Goal: Task Accomplishment & Management: Use online tool/utility

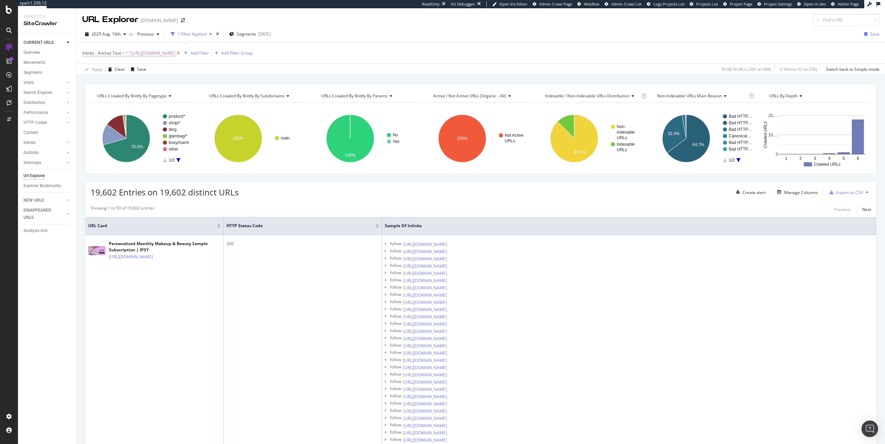
click at [181, 53] on icon at bounding box center [178, 53] width 6 height 7
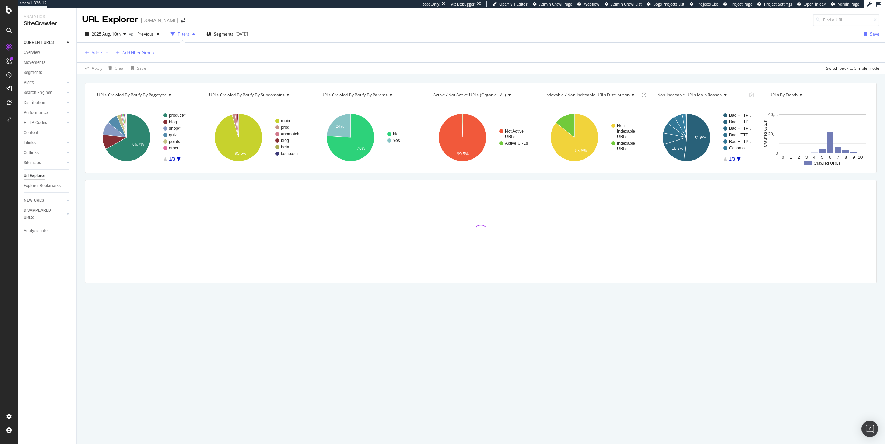
click at [105, 51] on div "Add Filter" at bounding box center [101, 53] width 18 height 6
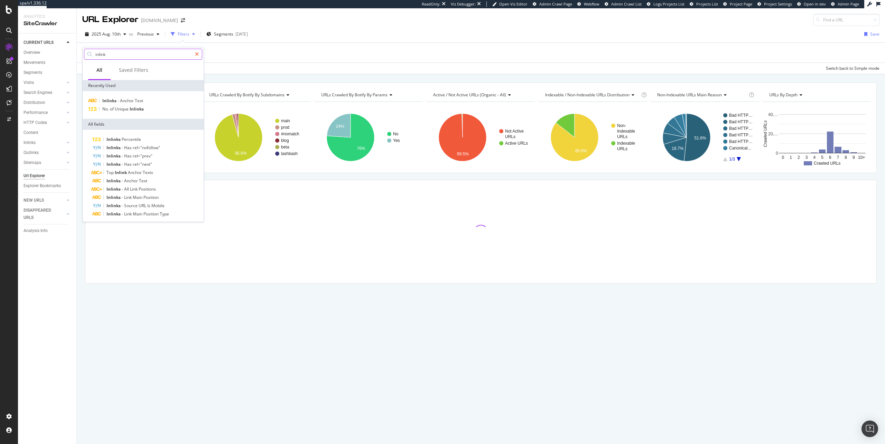
click at [199, 56] on div at bounding box center [197, 54] width 10 height 11
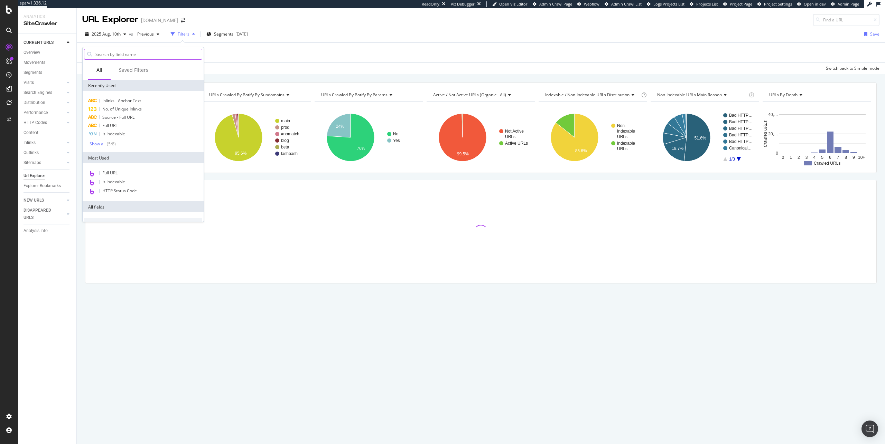
click at [289, 68] on div "Apply Clear Save Switch back to Simple mode" at bounding box center [481, 68] width 808 height 11
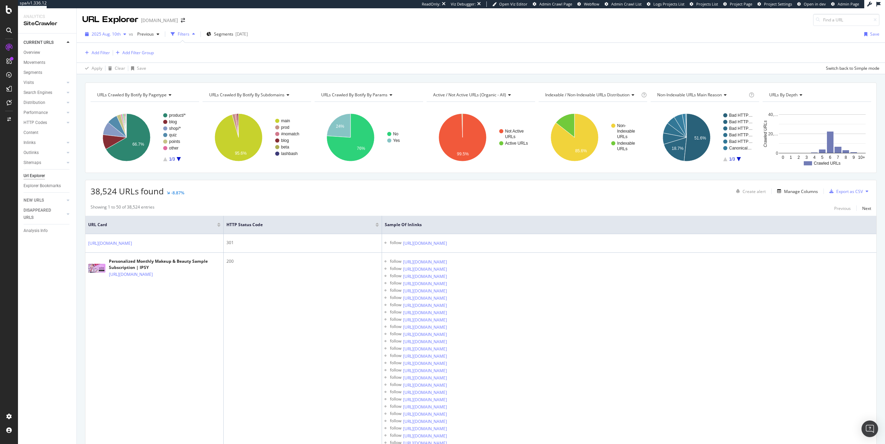
click at [115, 34] on span "2025 Aug. 10th" at bounding box center [106, 34] width 29 height 6
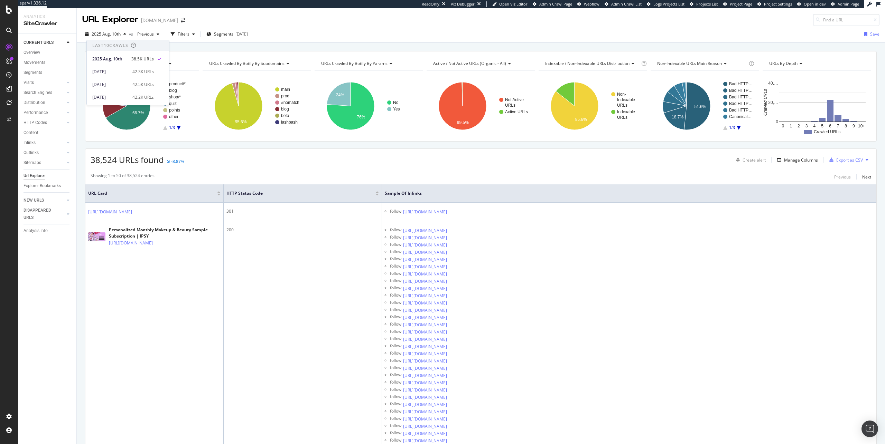
click at [190, 48] on div "URLs Crawled By Botify By pagetype Chart (by Value) Table Expand Export as CSV …" at bounding box center [481, 51] width 808 height 17
click at [119, 32] on span "2025 Aug. 10th" at bounding box center [106, 34] width 29 height 6
click at [186, 56] on div "URLs Crawled By Botify By pagetype Chart (by Value) Table Expand Export as CSV …" at bounding box center [480, 96] width 791 height 91
click at [132, 116] on icon "A chart." at bounding box center [128, 106] width 45 height 48
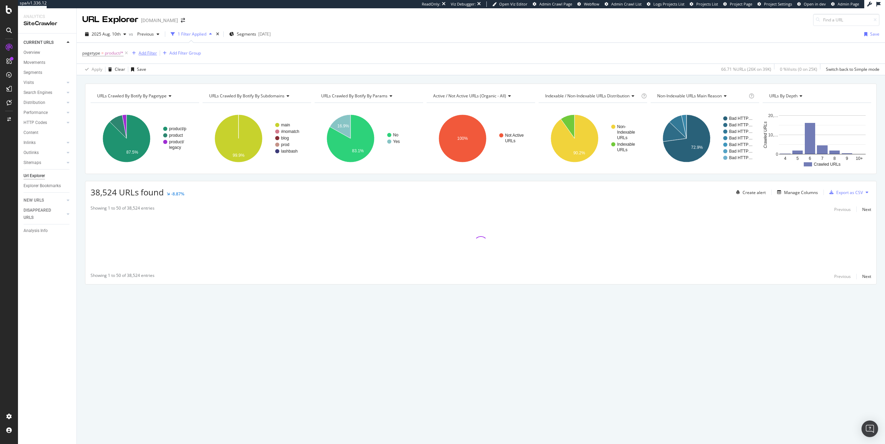
click at [142, 54] on div "Add Filter" at bounding box center [148, 53] width 18 height 6
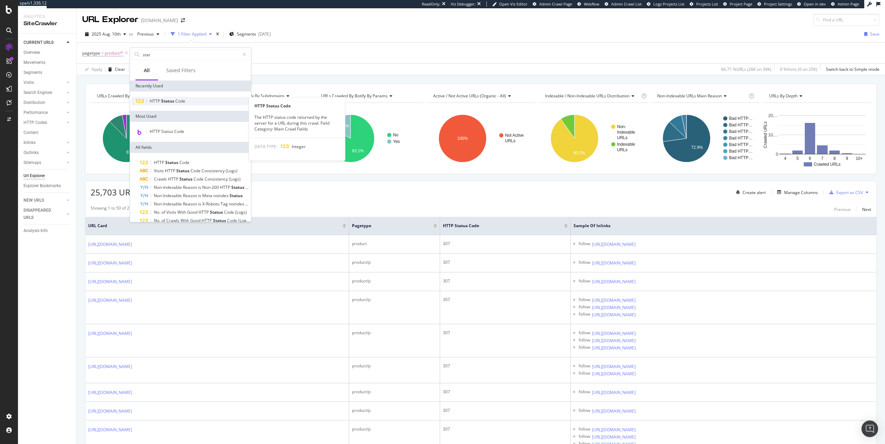
type input "stat"
click at [171, 102] on span "Status" at bounding box center [168, 101] width 14 height 6
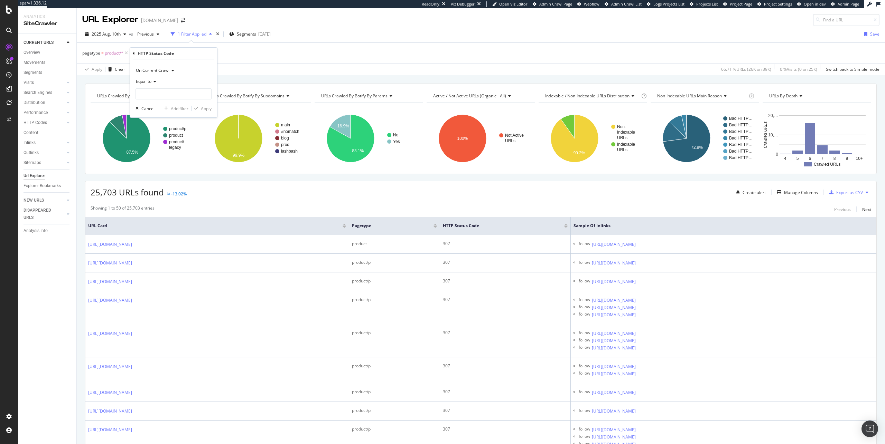
click at [148, 77] on div "Equal to" at bounding box center [173, 81] width 76 height 11
click at [167, 108] on div "Not Equal to" at bounding box center [174, 104] width 74 height 9
click at [161, 93] on input "number" at bounding box center [173, 93] width 76 height 11
click at [184, 104] on span "200" at bounding box center [163, 103] width 51 height 6
type input "200"
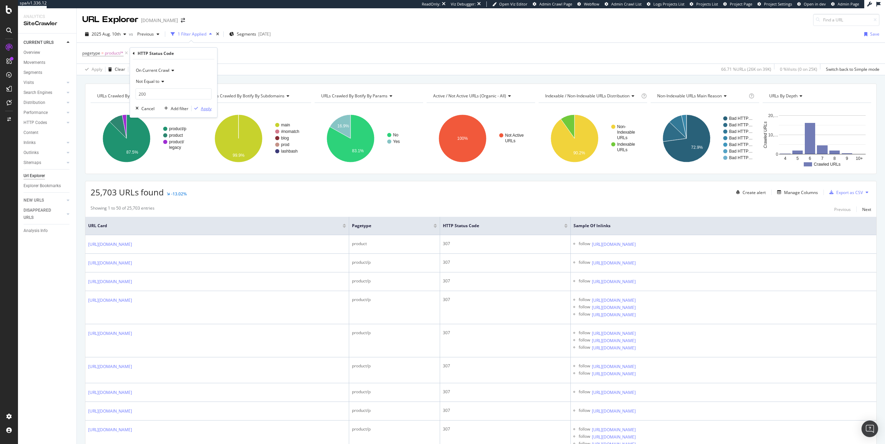
click at [203, 110] on div "Apply" at bounding box center [206, 109] width 11 height 6
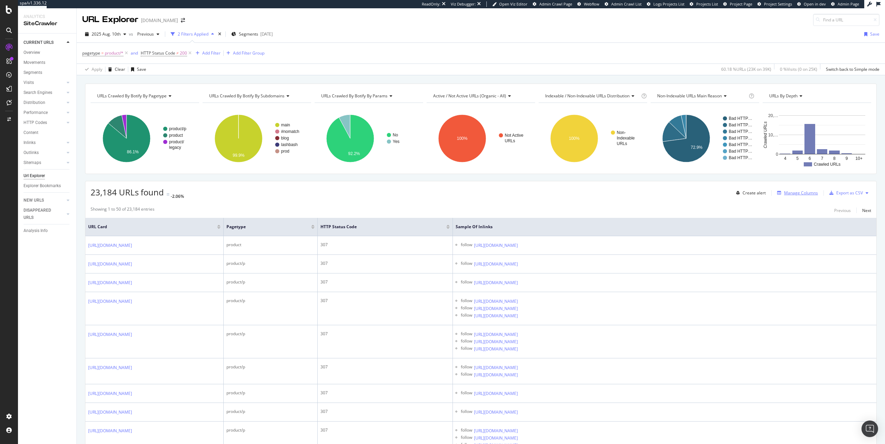
click at [800, 196] on div "Manage Columns" at bounding box center [796, 193] width 44 height 8
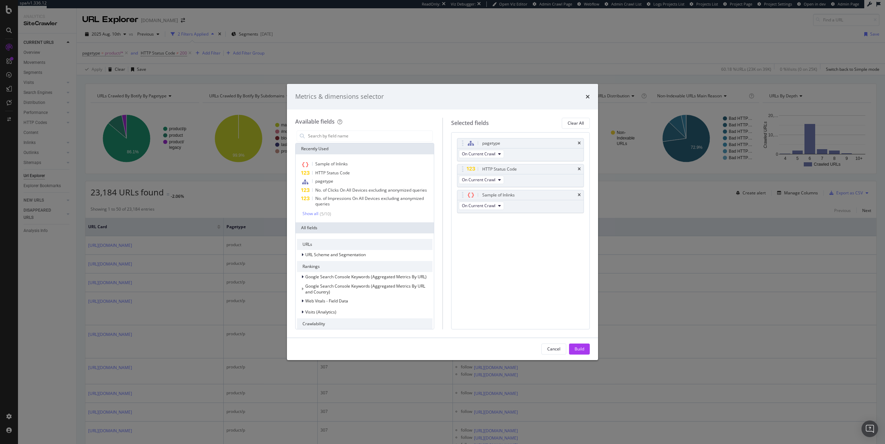
click at [580, 194] on icon "times" at bounding box center [579, 195] width 3 height 4
click at [578, 142] on icon "times" at bounding box center [579, 143] width 3 height 4
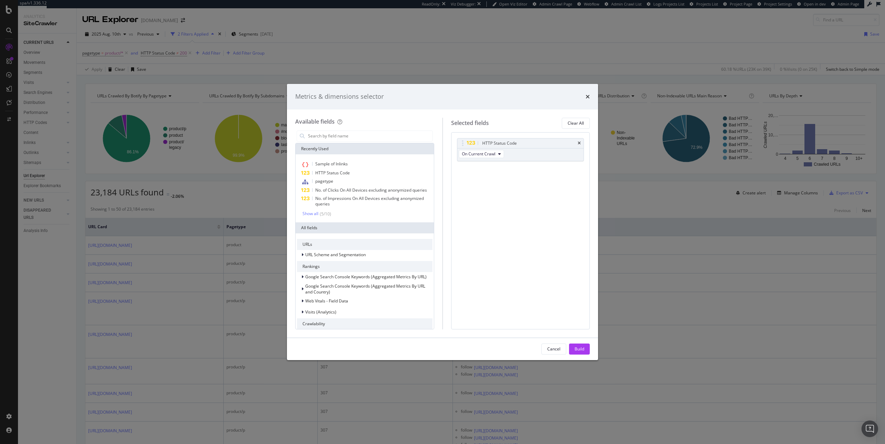
click at [580, 344] on div "Build" at bounding box center [579, 349] width 10 height 10
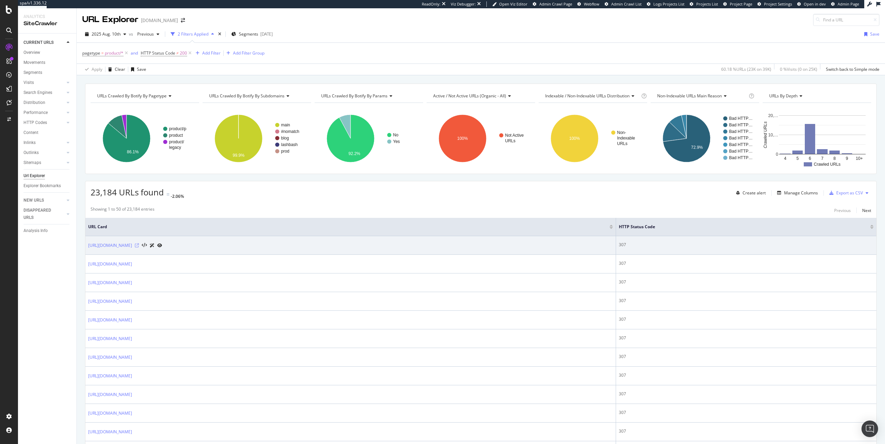
click at [139, 245] on icon at bounding box center [137, 246] width 4 height 4
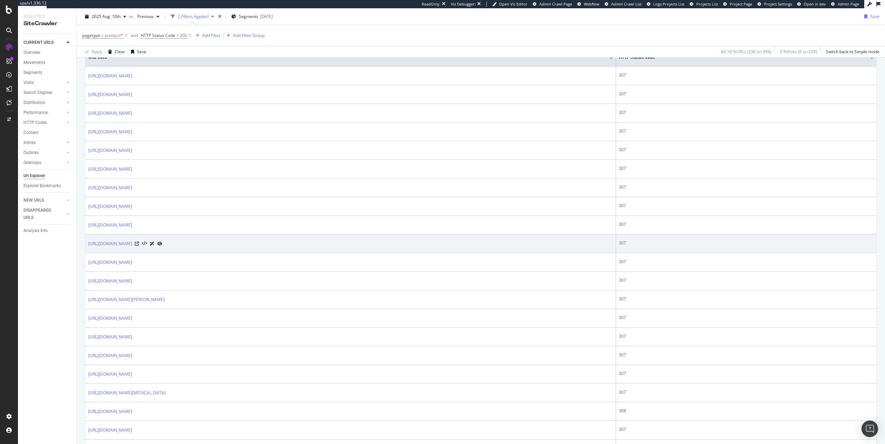
scroll to position [329, 0]
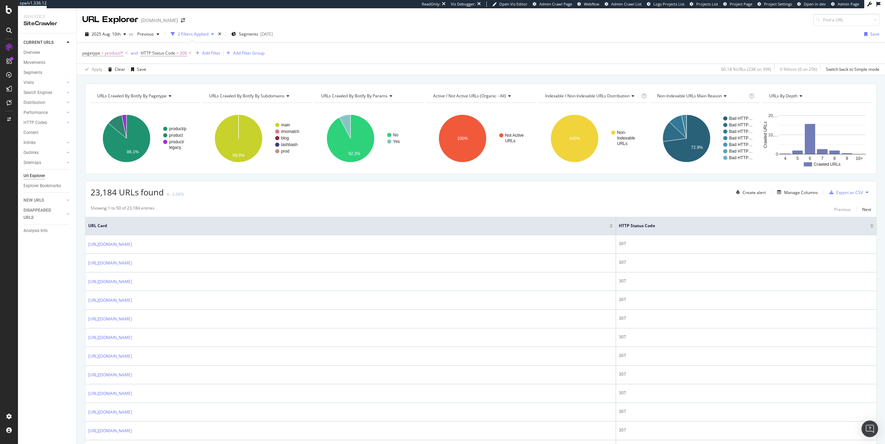
scroll to position [644, 0]
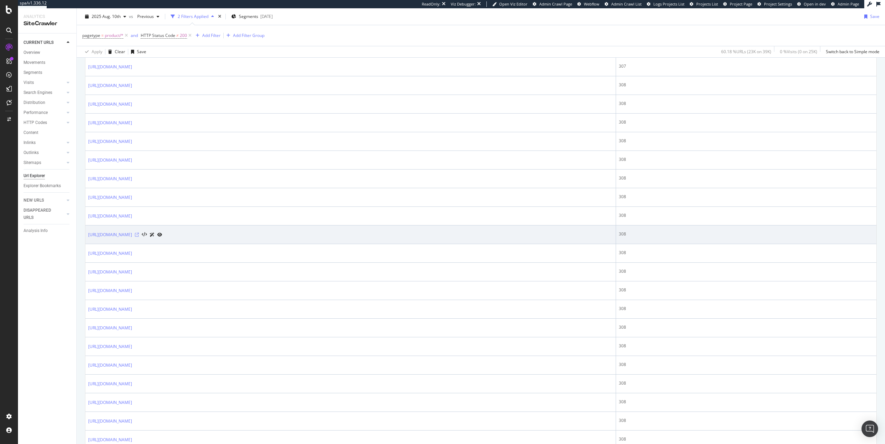
click at [139, 235] on icon at bounding box center [137, 235] width 4 height 4
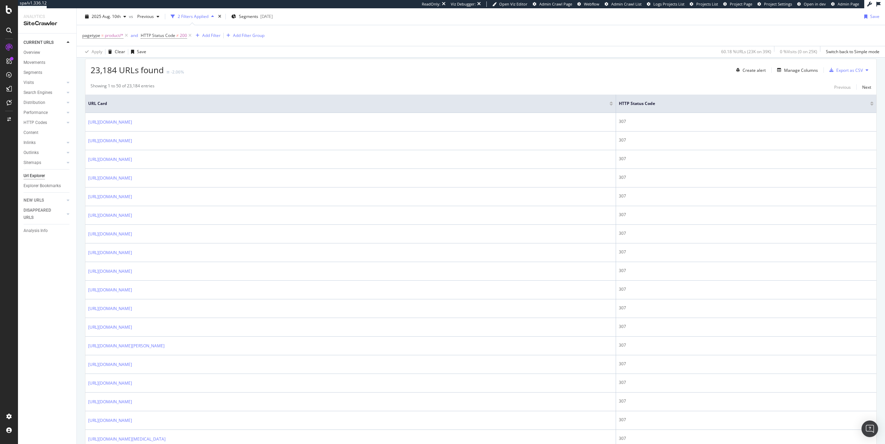
scroll to position [0, 0]
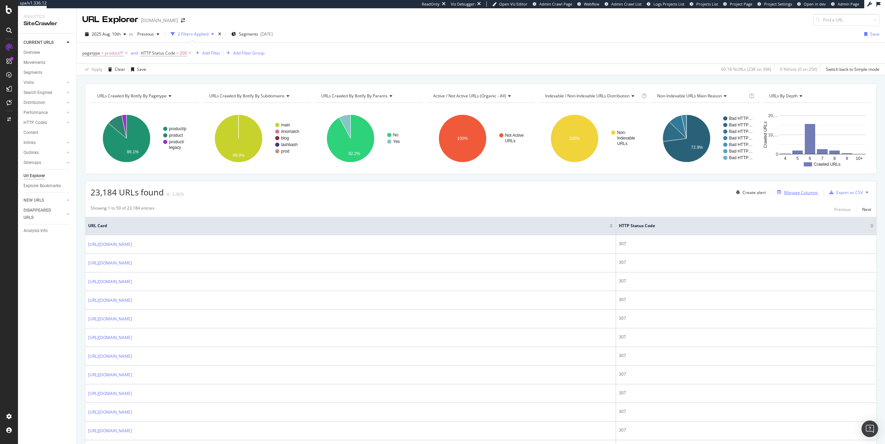
click at [806, 193] on div "Manage Columns" at bounding box center [801, 193] width 34 height 6
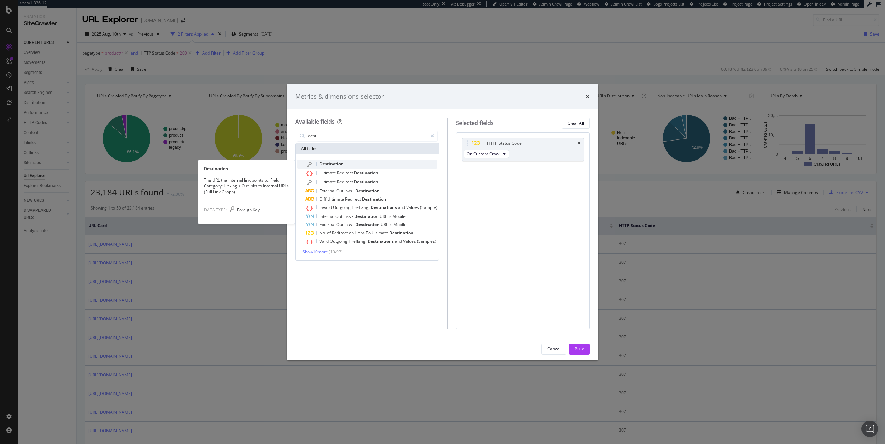
type input "dest"
click at [377, 168] on div "Destination" at bounding box center [371, 164] width 132 height 9
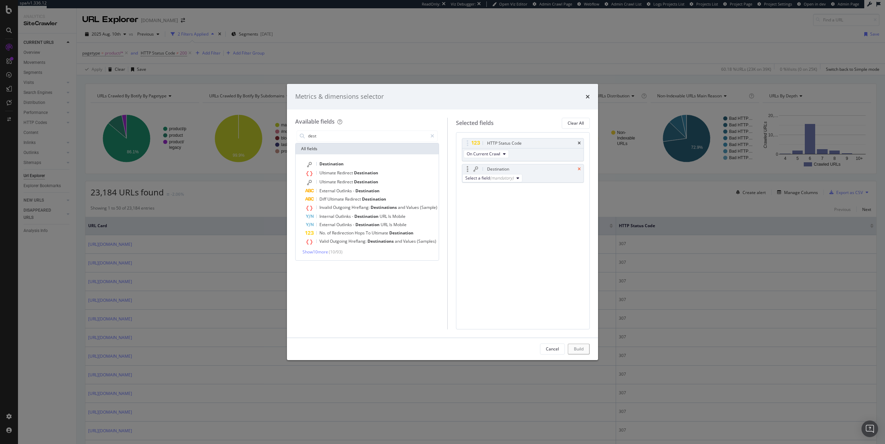
click at [580, 170] on icon "times" at bounding box center [579, 169] width 3 height 4
click at [363, 177] on div "Ultimate Redirect Destination" at bounding box center [371, 173] width 132 height 9
click at [575, 346] on div "Build" at bounding box center [579, 349] width 10 height 10
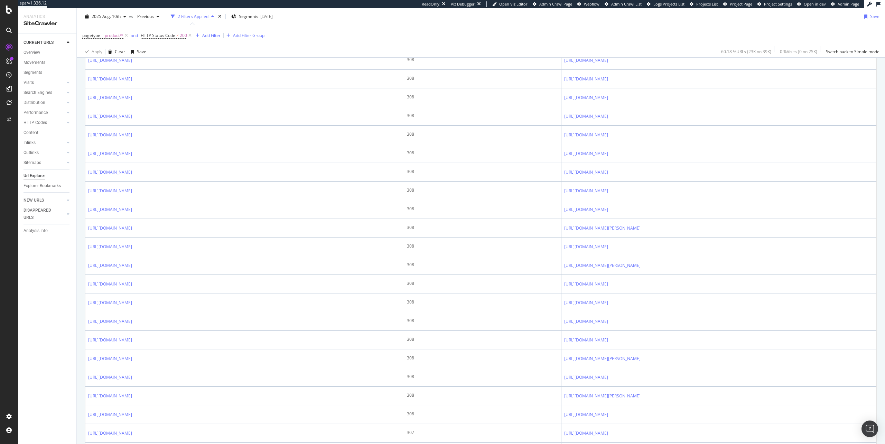
scroll to position [695, 0]
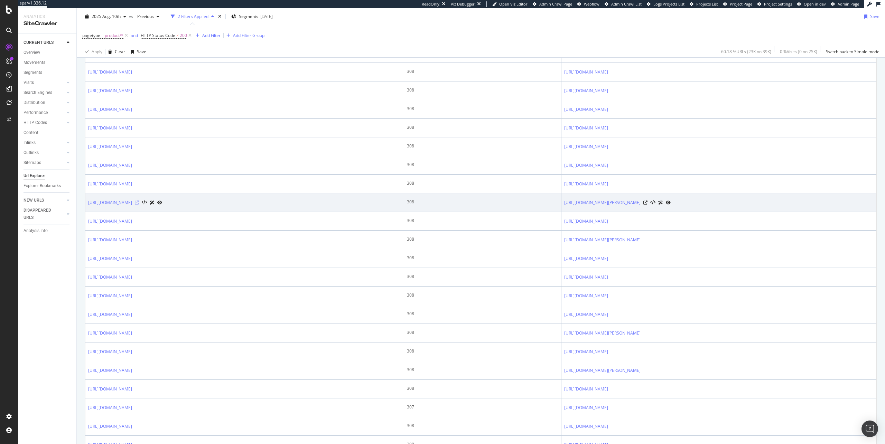
click at [139, 203] on icon at bounding box center [137, 203] width 4 height 4
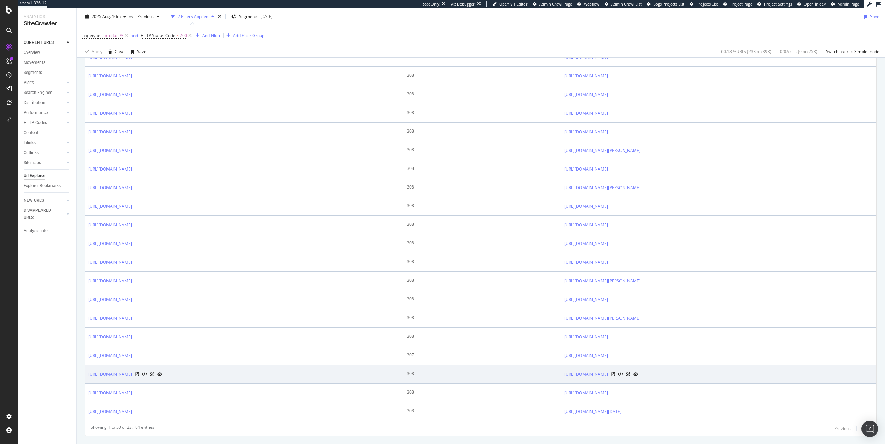
scroll to position [764, 0]
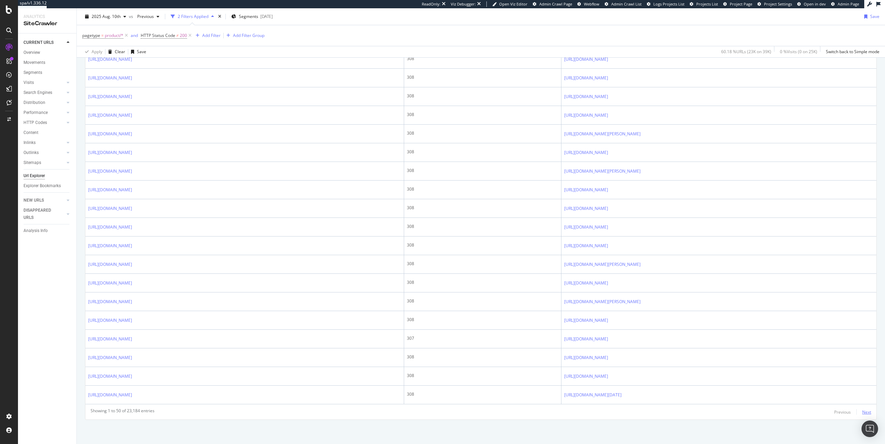
click at [862, 411] on div "Next" at bounding box center [866, 413] width 9 height 6
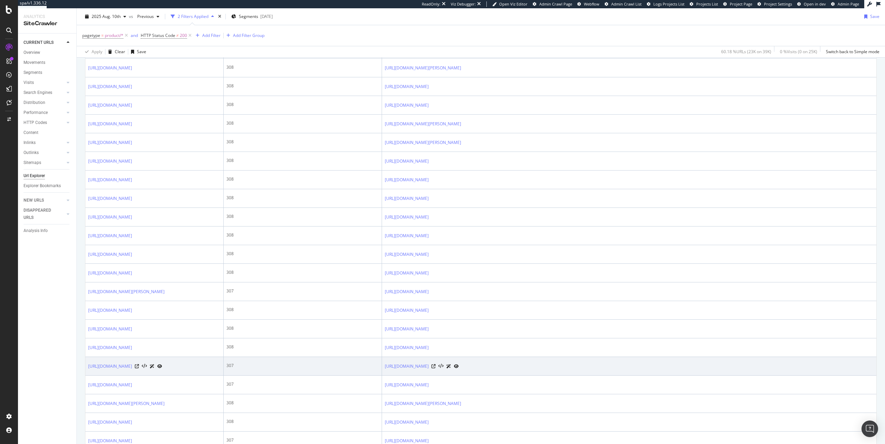
scroll to position [0, 0]
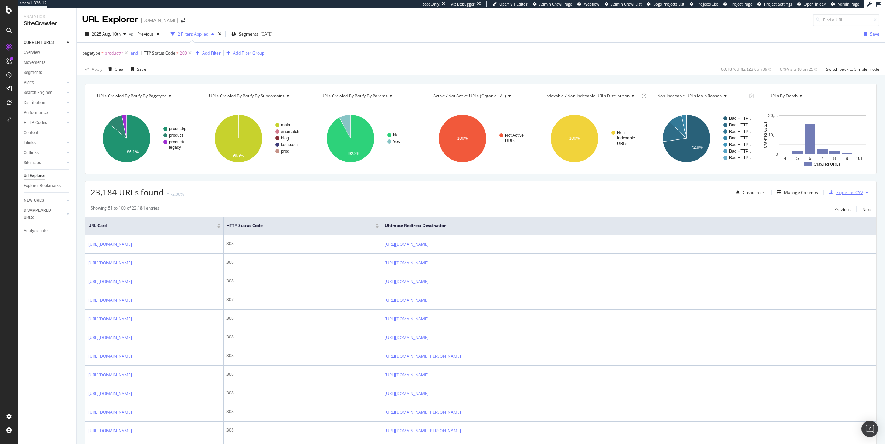
click at [848, 196] on div "Export as CSV" at bounding box center [844, 192] width 36 height 10
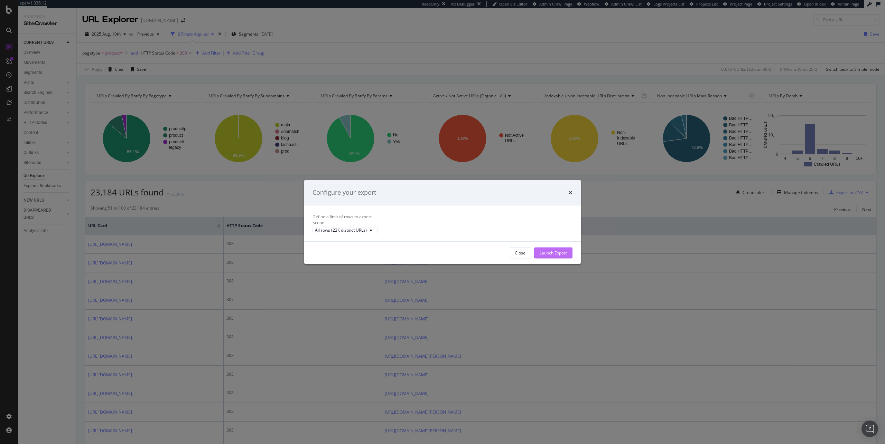
click at [544, 256] on div "Launch Export" at bounding box center [553, 253] width 27 height 6
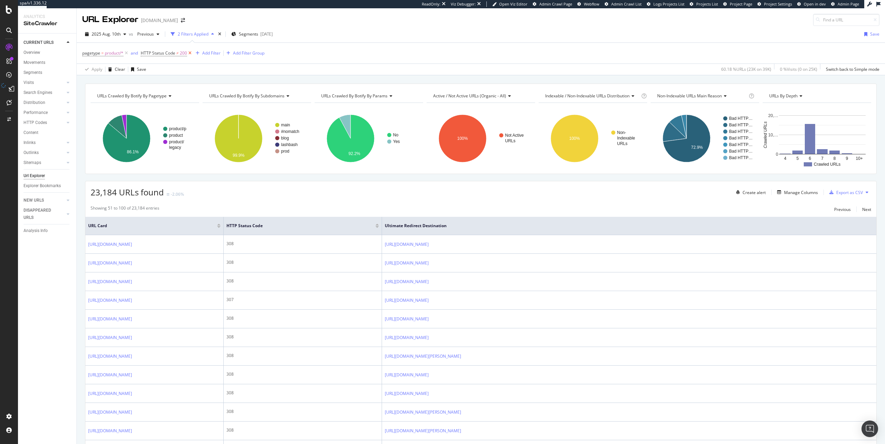
click at [190, 54] on icon at bounding box center [190, 53] width 6 height 7
click at [151, 52] on div "Add Filter" at bounding box center [148, 53] width 18 height 6
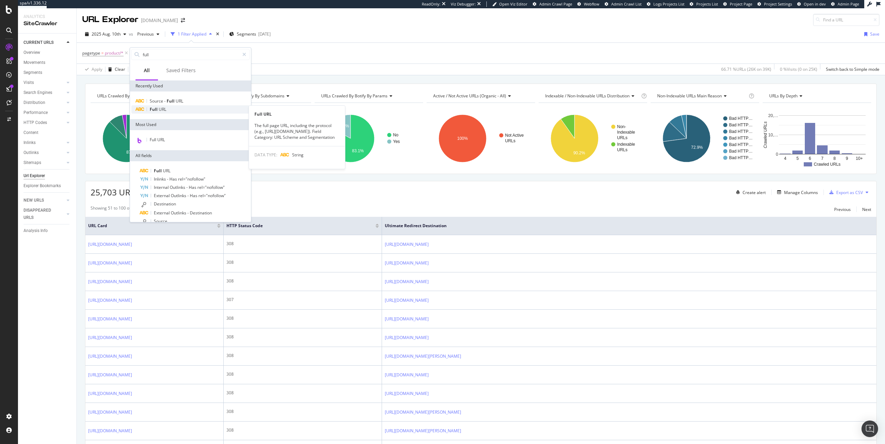
type input "full"
click at [162, 111] on span "URL" at bounding box center [163, 109] width 8 height 6
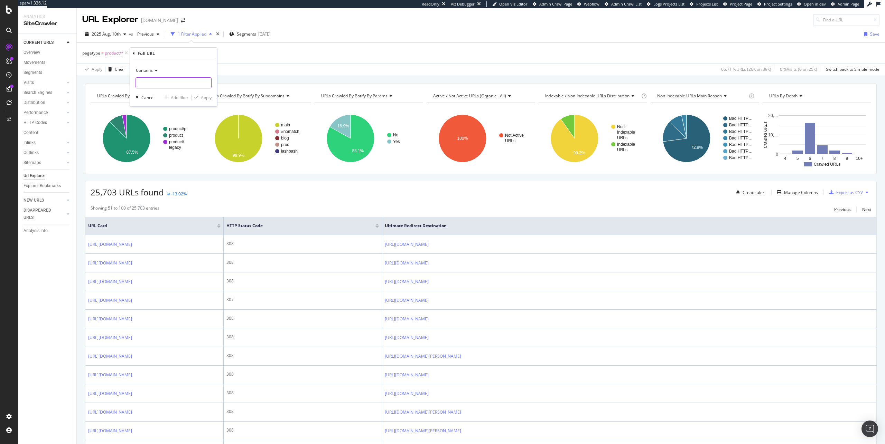
click at [168, 83] on input "text" at bounding box center [173, 82] width 75 height 11
type input "www.ipsy.com"
click at [202, 95] on div "Apply" at bounding box center [206, 98] width 11 height 6
click at [181, 55] on span "^.*www.ipsy.com.*$" at bounding box center [182, 53] width 45 height 10
click at [149, 84] on input "www.ipsy.com" at bounding box center [179, 81] width 65 height 11
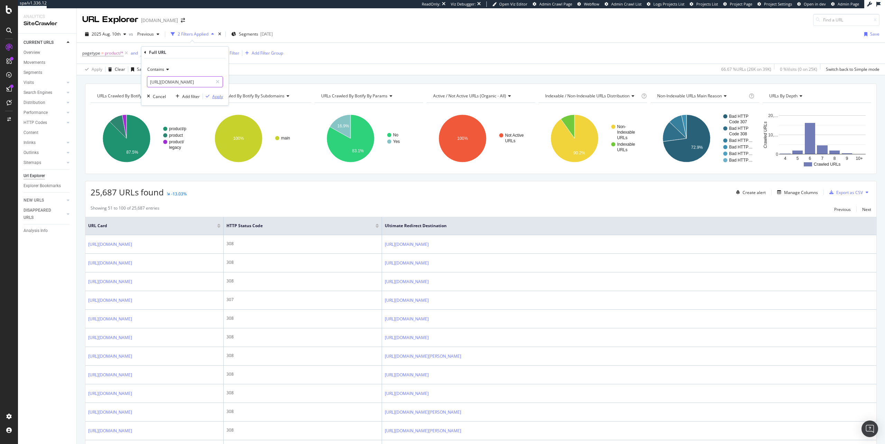
type input "https://www.ipsy.com"
click at [218, 96] on div "Apply" at bounding box center [217, 97] width 11 height 6
click at [245, 52] on div "Add Filter" at bounding box center [239, 53] width 18 height 6
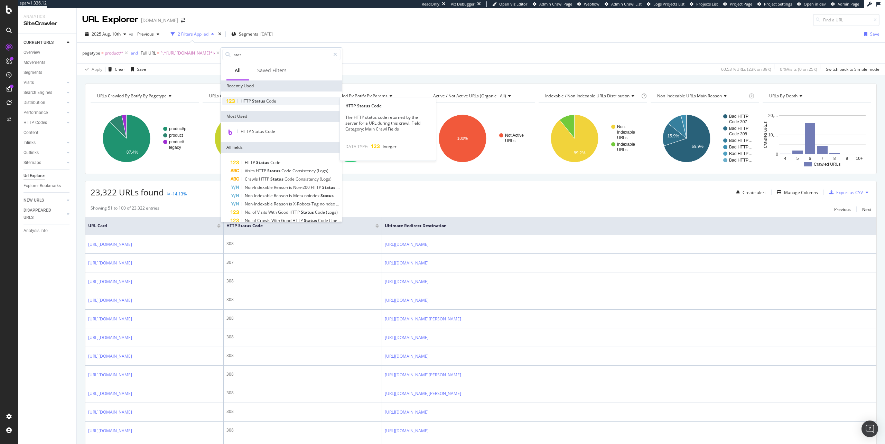
type input "stat"
click at [280, 104] on div "HTTP Status Code" at bounding box center [281, 101] width 118 height 8
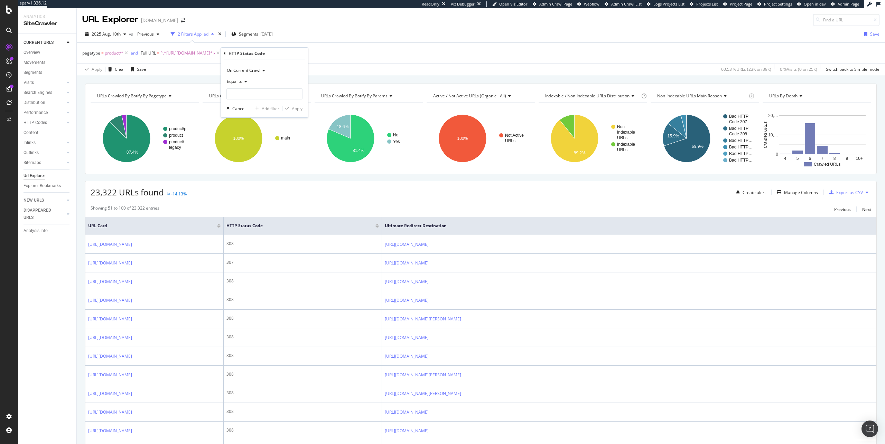
click at [228, 83] on span "Equal to" at bounding box center [235, 81] width 16 height 6
click at [269, 106] on div "Not Equal to" at bounding box center [265, 104] width 74 height 9
click at [265, 96] on input "number" at bounding box center [264, 93] width 76 height 11
type input "200"
click at [294, 103] on span "7,641 URLS" at bounding box center [291, 103] width 21 height 6
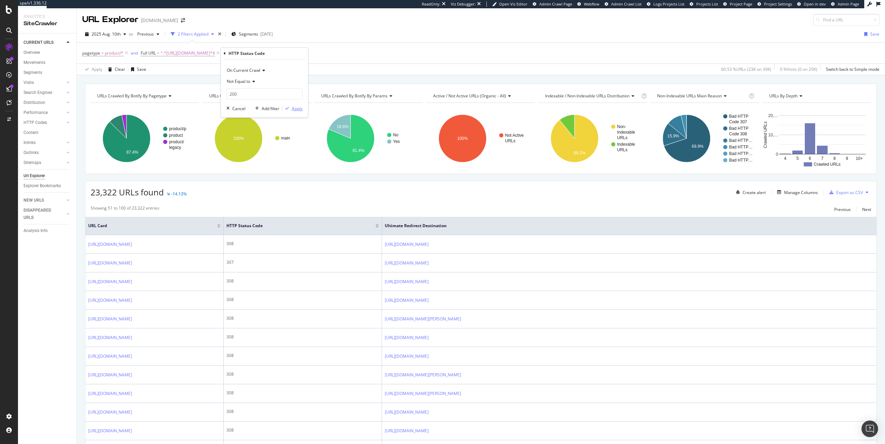
click at [296, 107] on div "Apply" at bounding box center [297, 109] width 11 height 6
click at [803, 194] on div "Manage Columns" at bounding box center [801, 193] width 34 height 6
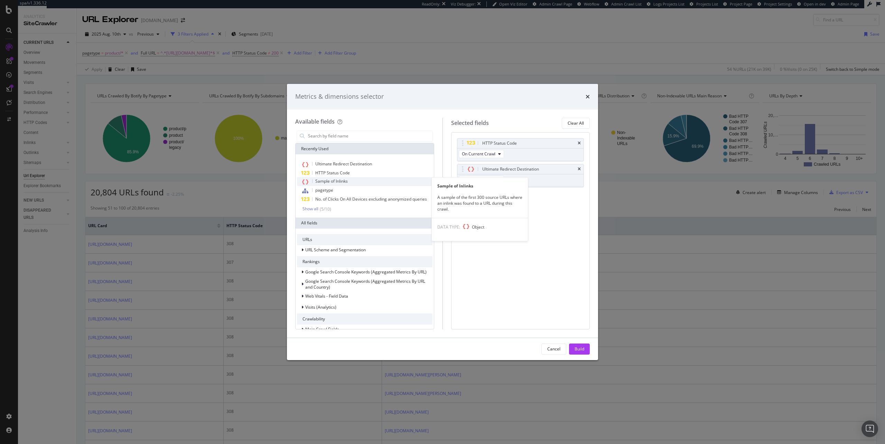
click at [385, 183] on div "Sample of Inlinks" at bounding box center [364, 181] width 135 height 9
click at [340, 137] on input "modal" at bounding box center [369, 136] width 125 height 10
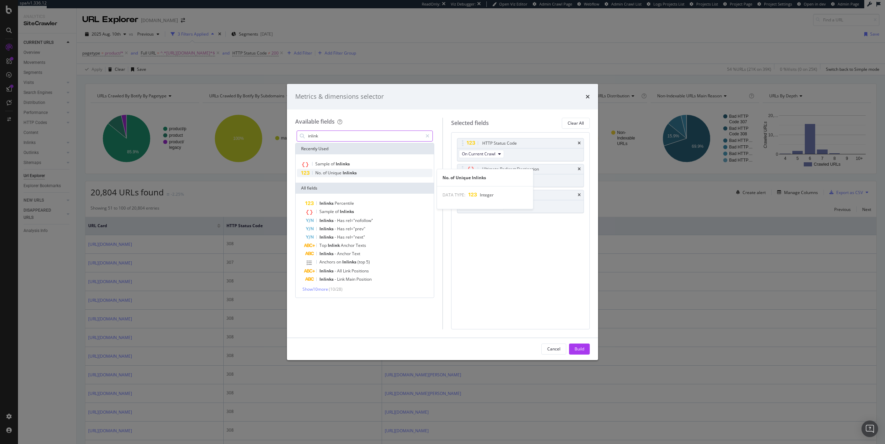
type input "inlink"
click at [375, 175] on div "No. of Unique Inlinks" at bounding box center [364, 173] width 135 height 8
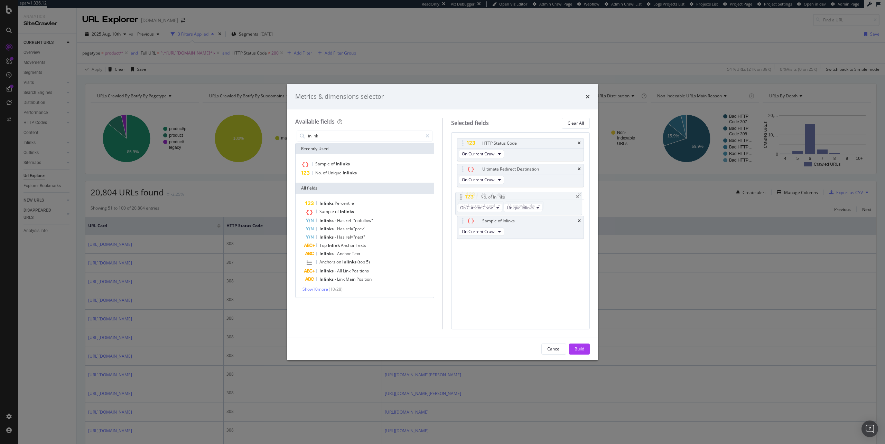
drag, startPoint x: 459, startPoint y: 219, endPoint x: 457, endPoint y: 195, distance: 23.9
click at [457, 195] on body "spa/v1.336.12 ReadOnly: Viz Debugger: Open Viz Editor Admin Crawl Page Webflow …" at bounding box center [442, 222] width 885 height 444
drag, startPoint x: 582, startPoint y: 351, endPoint x: 582, endPoint y: 356, distance: 4.5
click at [582, 351] on div "Build" at bounding box center [579, 349] width 10 height 6
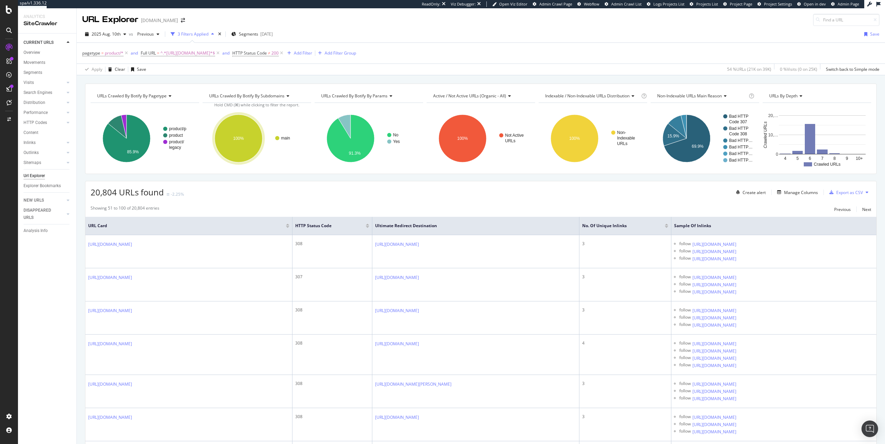
click at [344, 1] on div "ReadOnly: Viz Debugger: Open Viz Editor Admin Crawl Page Webflow Admin Crawl Li…" at bounding box center [466, 4] width 838 height 8
click at [109, 30] on div "2025 Aug. 10th" at bounding box center [105, 34] width 47 height 10
click at [35, 400] on div "Configure and access your website analyses" at bounding box center [62, 403] width 83 height 6
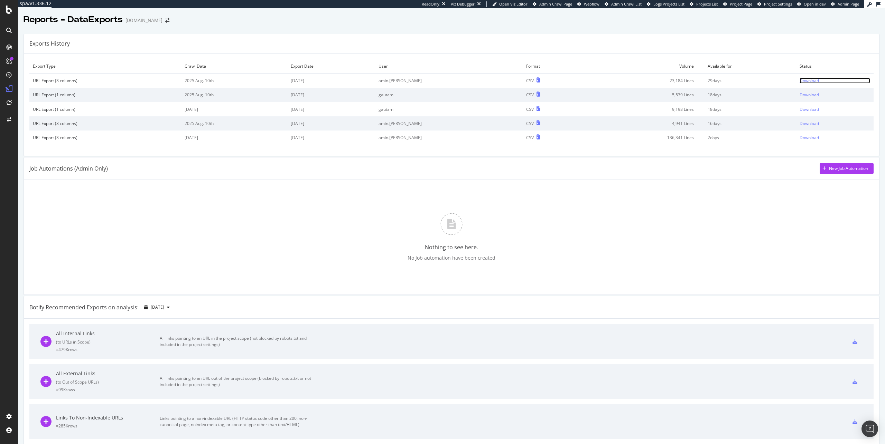
click at [799, 79] on div "Download" at bounding box center [808, 81] width 19 height 6
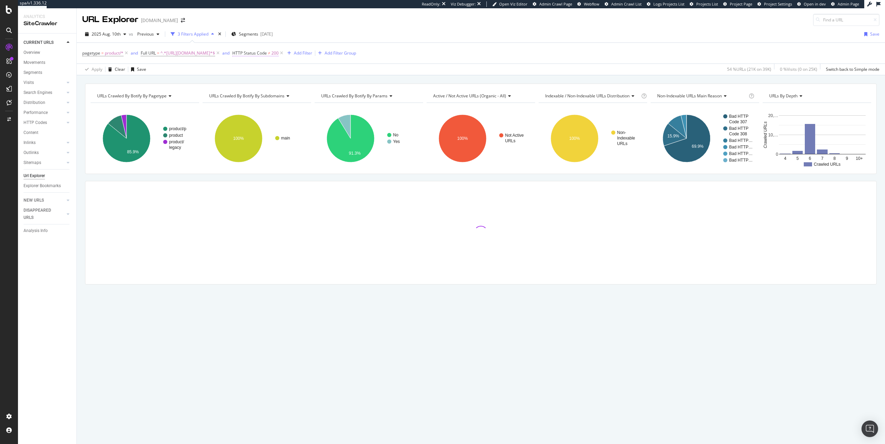
click at [265, 52] on span "HTTP Status Code" at bounding box center [249, 53] width 35 height 6
click at [257, 82] on span "Not Equal to" at bounding box center [250, 80] width 24 height 6
click at [277, 96] on div "Equal to" at bounding box center [277, 94] width 74 height 9
click at [306, 105] on div "Apply" at bounding box center [308, 108] width 11 height 6
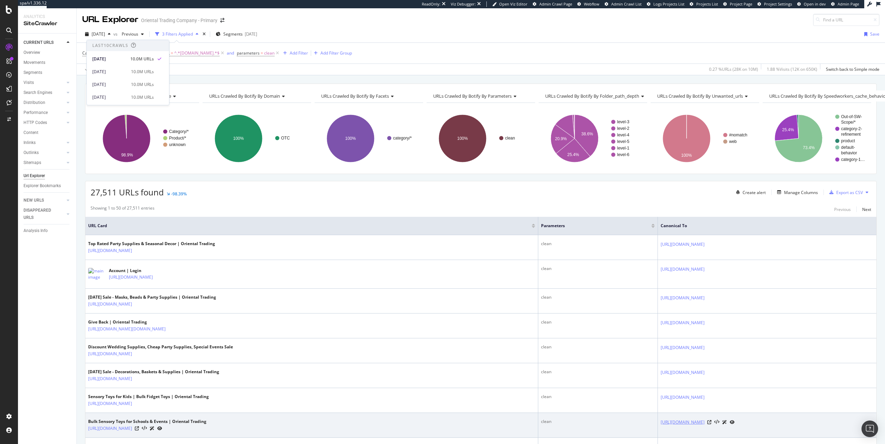
click at [82, 29] on button "[DATE]" at bounding box center [97, 34] width 31 height 11
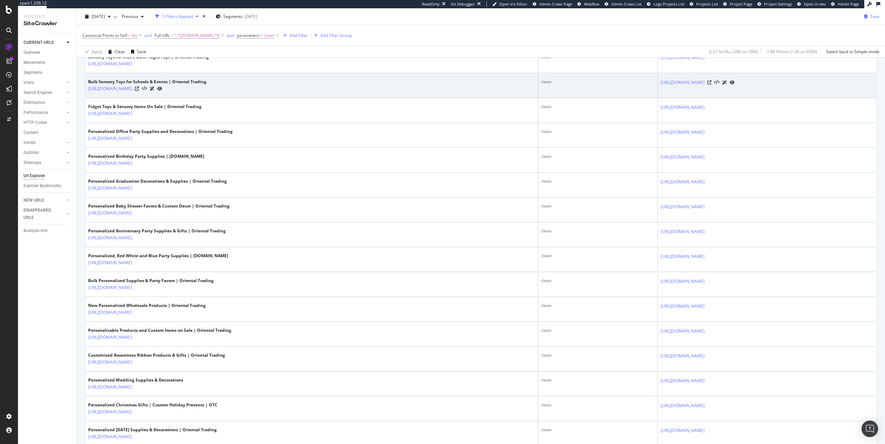
scroll to position [417, 0]
